Goal: Information Seeking & Learning: Understand process/instructions

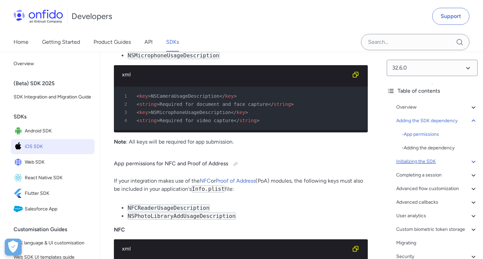
click at [471, 162] on icon at bounding box center [474, 161] width 8 height 8
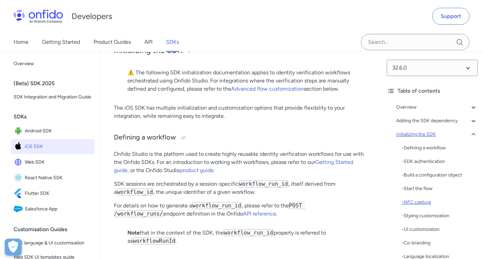
click at [419, 201] on div "- NFC capture" at bounding box center [440, 202] width 76 height 8
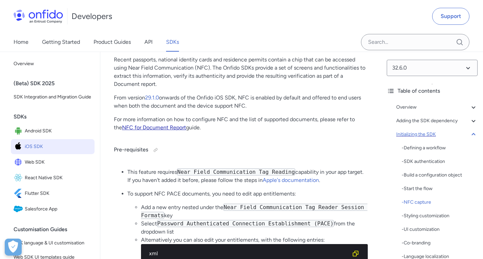
click at [153, 131] on link "NFC for Document Report" at bounding box center [154, 127] width 64 height 6
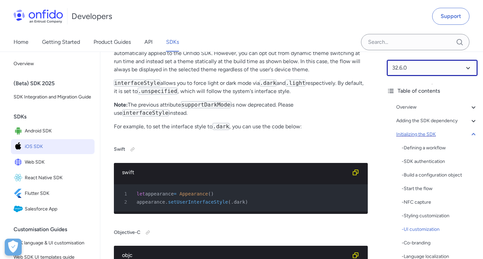
scroll to position [3252, 0]
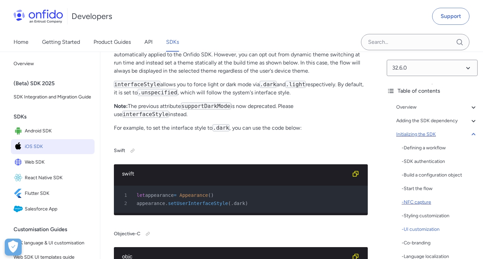
click at [418, 199] on div "- NFC capture" at bounding box center [440, 202] width 76 height 8
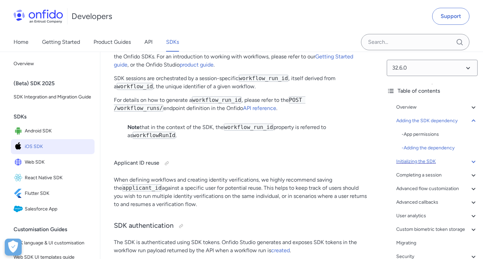
scroll to position [1739, 0]
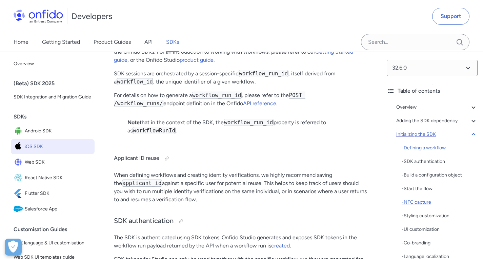
click at [418, 200] on div "- NFC capture" at bounding box center [440, 202] width 76 height 8
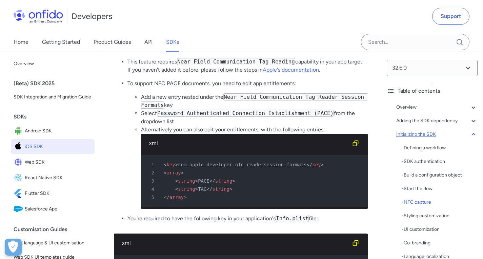
scroll to position [2342, 0]
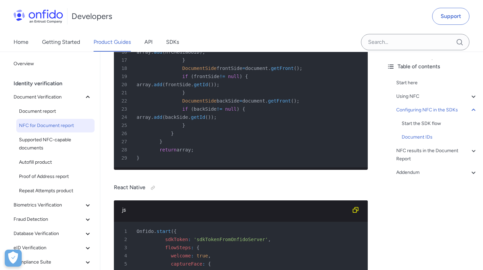
scroll to position [2409, 0]
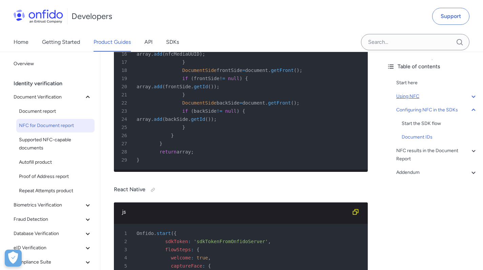
click at [470, 96] on icon at bounding box center [474, 96] width 8 height 8
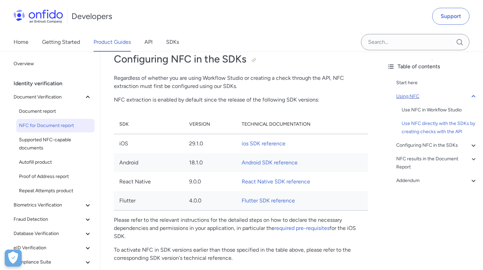
scroll to position [1114, 0]
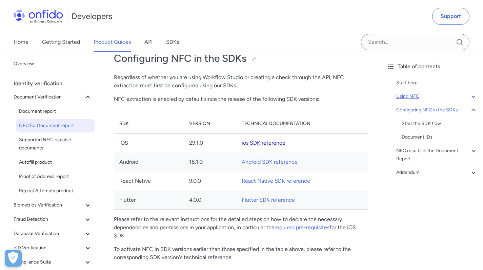
click at [262, 146] on link "ios SDK reference" at bounding box center [264, 142] width 44 height 6
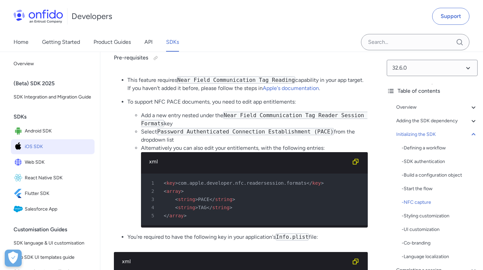
scroll to position [2342, 0]
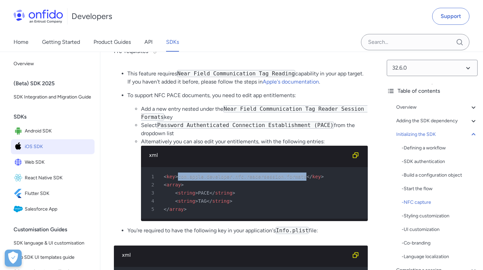
drag, startPoint x: 307, startPoint y: 210, endPoint x: 179, endPoint y: 209, distance: 127.9
click at [179, 180] on div "1 < key > com.apple.developer.nfc.readersession.formats </ key >" at bounding box center [251, 176] width 215 height 8
copy div "com.apple.developer.nfc.readersession.formats"
